Goal: Check status: Check status

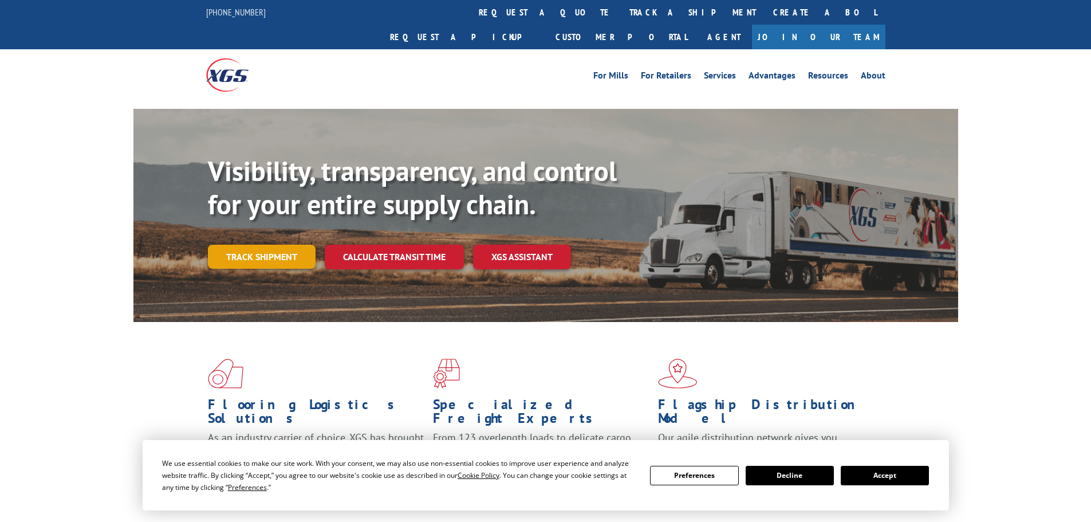
click at [281, 245] on link "Track shipment" at bounding box center [262, 257] width 108 height 24
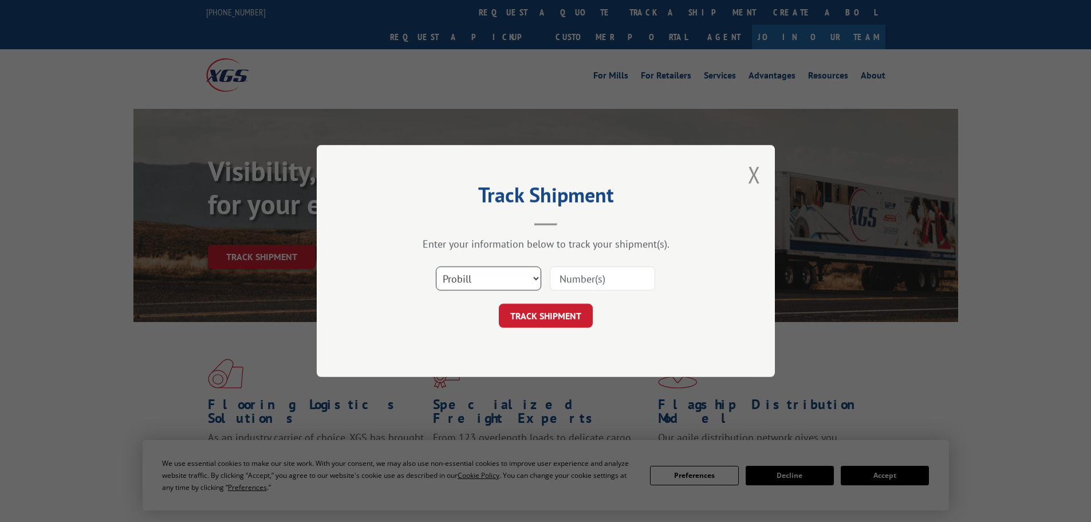
click at [508, 280] on select "Select category... Probill BOL PO" at bounding box center [488, 278] width 105 height 24
drag, startPoint x: 508, startPoint y: 280, endPoint x: 535, endPoint y: 279, distance: 26.4
click at [508, 280] on select "Select category... Probill BOL PO" at bounding box center [488, 278] width 105 height 24
paste input "2554351"
type input "2554351"
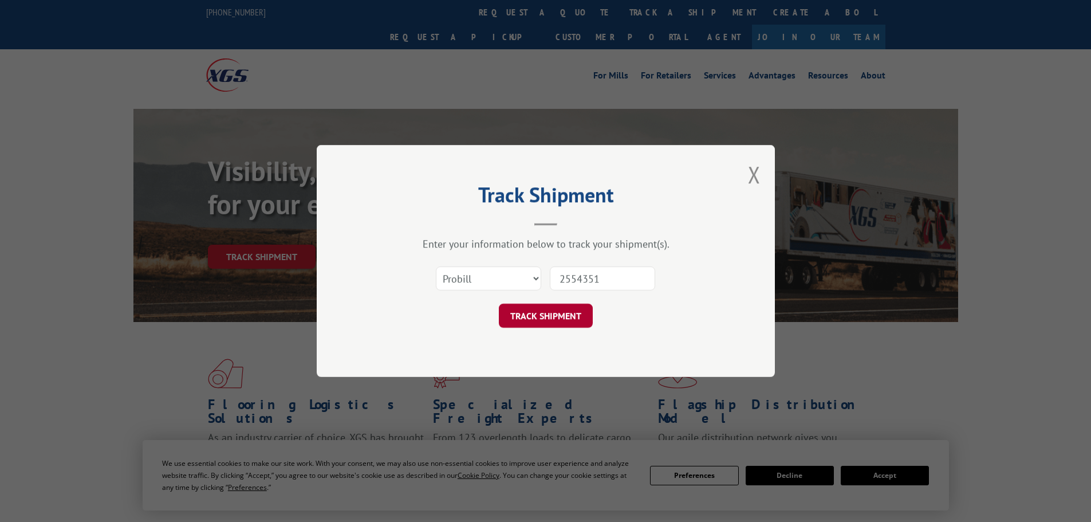
click at [545, 320] on button "TRACK SHIPMENT" at bounding box center [546, 316] width 94 height 24
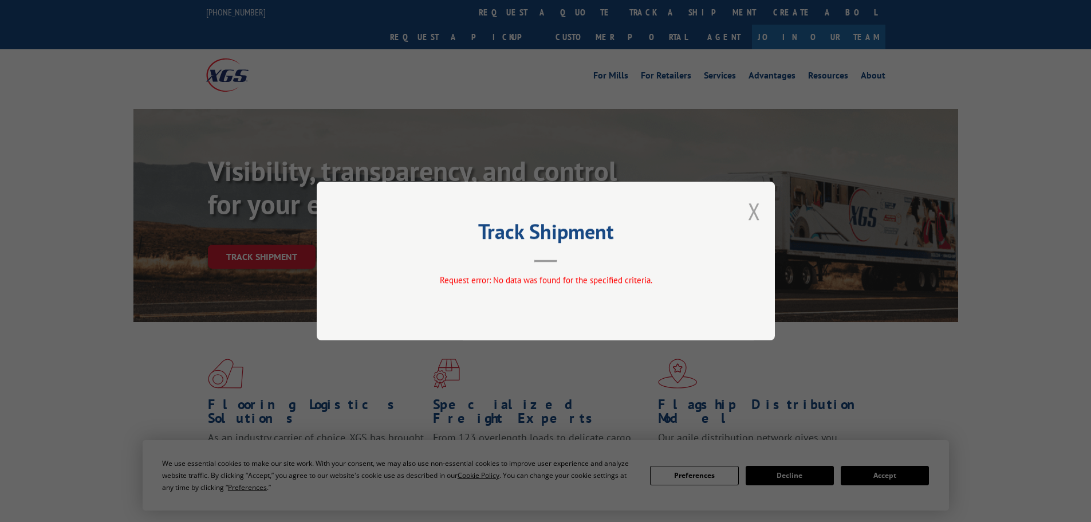
click at [759, 206] on button "Close modal" at bounding box center [754, 211] width 13 height 30
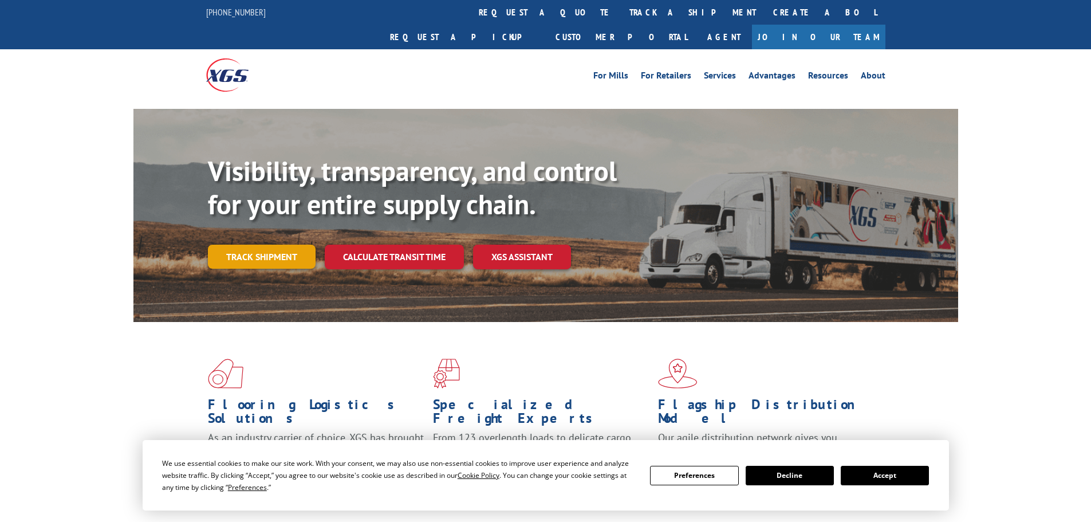
click at [261, 245] on link "Track shipment" at bounding box center [262, 257] width 108 height 24
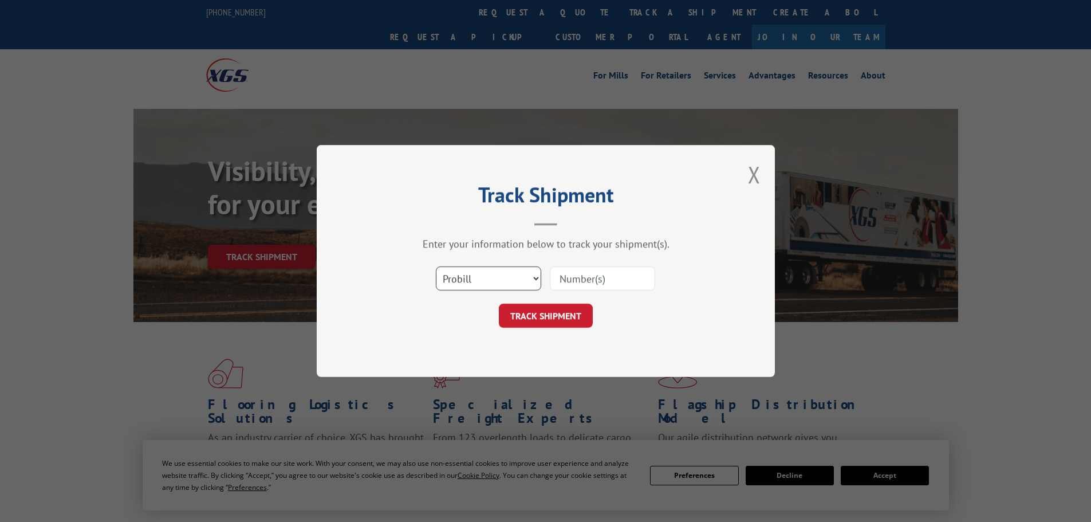
click at [453, 277] on select "Select category... Probill BOL PO" at bounding box center [488, 278] width 105 height 24
select select "po"
click at [436, 266] on select "Select category... Probill BOL PO" at bounding box center [488, 278] width 105 height 24
click at [578, 277] on input at bounding box center [602, 278] width 105 height 24
paste input "294648164"
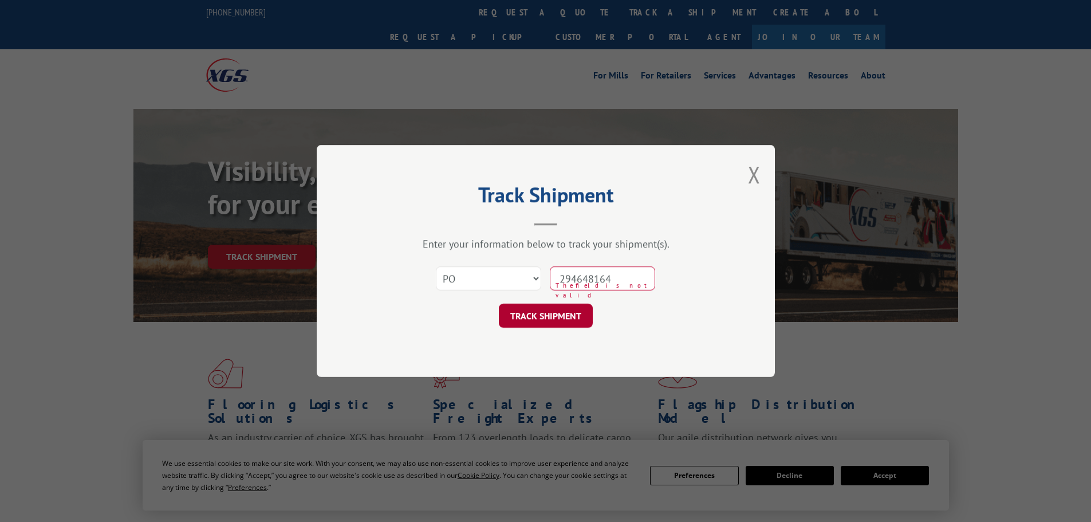
click at [567, 320] on button "TRACK SHIPMENT" at bounding box center [546, 316] width 94 height 24
click at [583, 274] on input "294648164" at bounding box center [602, 278] width 105 height 24
type input "294648164"
click at [561, 318] on button "TRACK SHIPMENT" at bounding box center [546, 316] width 94 height 24
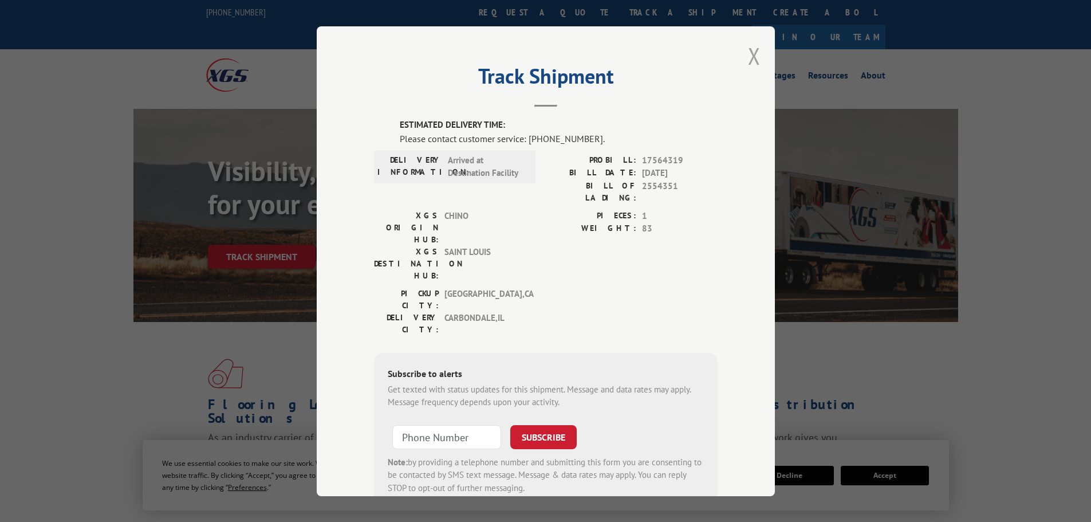
click at [749, 58] on button "Close modal" at bounding box center [754, 56] width 13 height 30
